Goal: Information Seeking & Learning: Learn about a topic

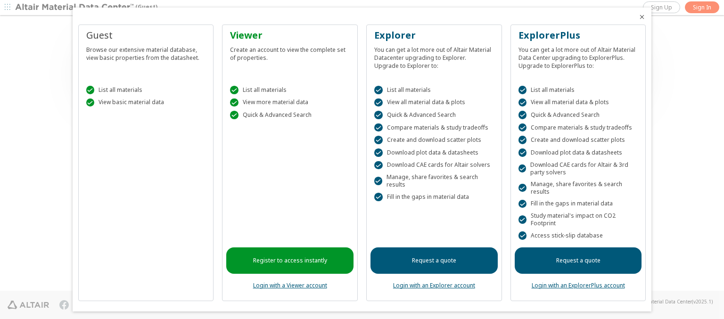
click at [638, 17] on icon "Close" at bounding box center [642, 17] width 8 height 8
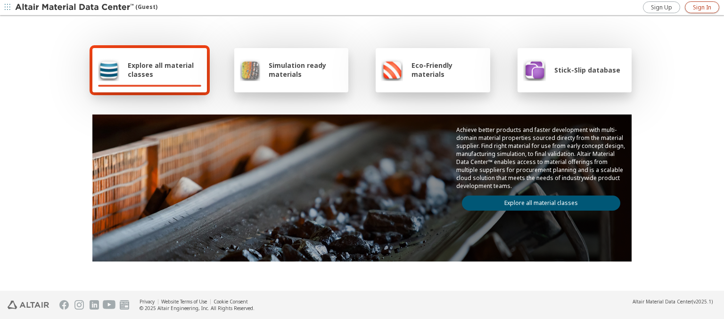
click at [702, 7] on span "Sign In" at bounding box center [702, 8] width 18 height 8
click at [75, 8] on img at bounding box center [75, 7] width 120 height 9
click at [161, 70] on span "Explore all material classes" at bounding box center [165, 70] width 74 height 18
click at [537, 201] on link "Explore all material classes" at bounding box center [541, 203] width 158 height 15
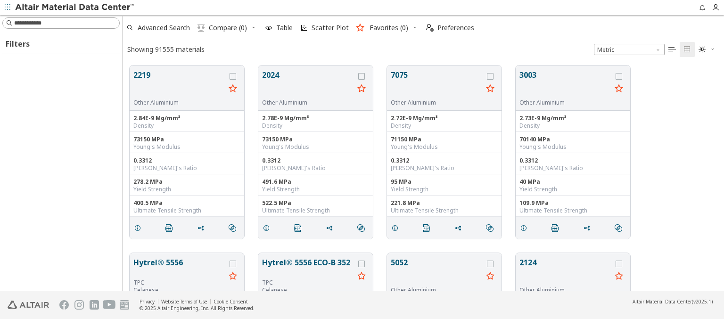
scroll to position [225, 594]
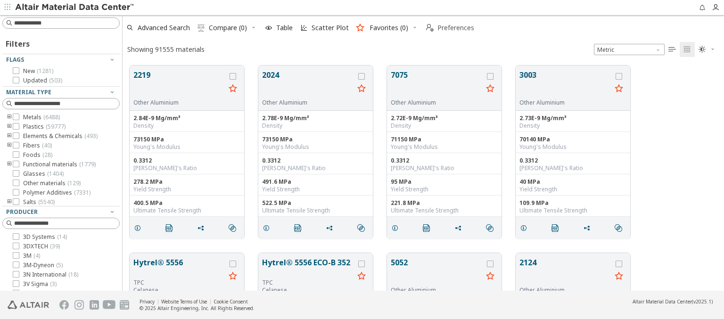
click at [447, 28] on span "Preferences" at bounding box center [455, 28] width 37 height 7
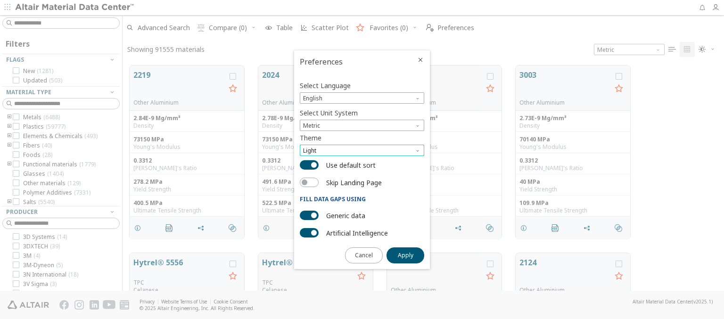
click at [362, 150] on span "Light" at bounding box center [362, 150] width 124 height 11
click at [310, 185] on span "Dark" at bounding box center [310, 185] width 13 height 8
click at [405, 254] on span "Apply" at bounding box center [406, 256] width 16 height 8
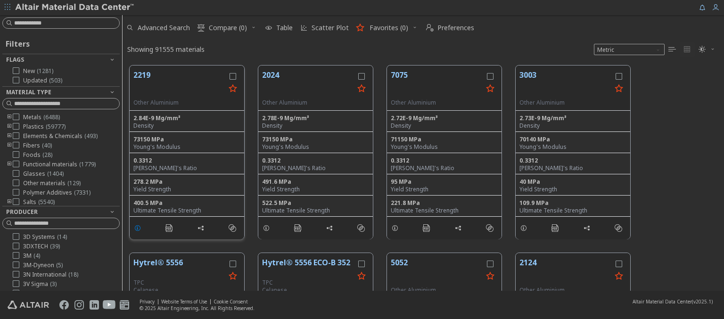
click at [139, 227] on icon "grid" at bounding box center [138, 228] width 8 height 8
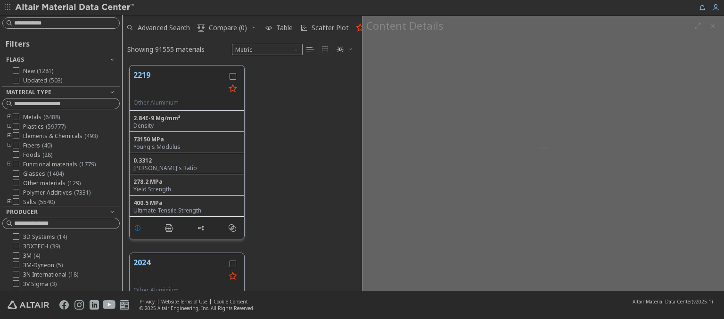
scroll to position [225, 232]
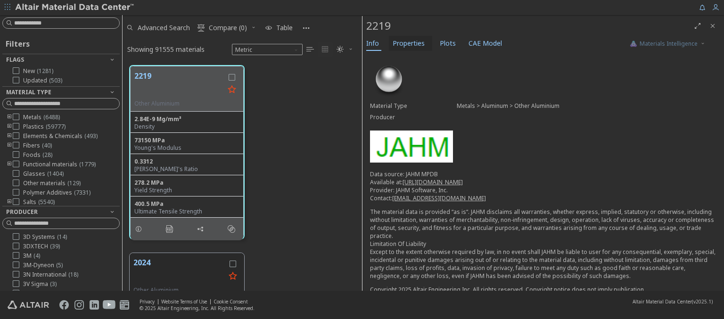
click at [408, 43] on span "Properties" at bounding box center [409, 43] width 32 height 15
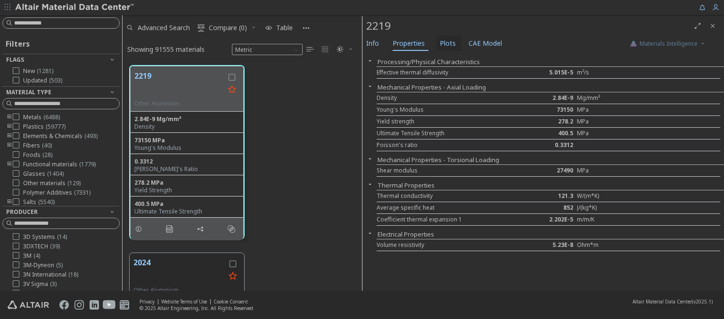
click at [444, 43] on span "Plots" at bounding box center [448, 43] width 16 height 15
